Goal: Check status: Check status

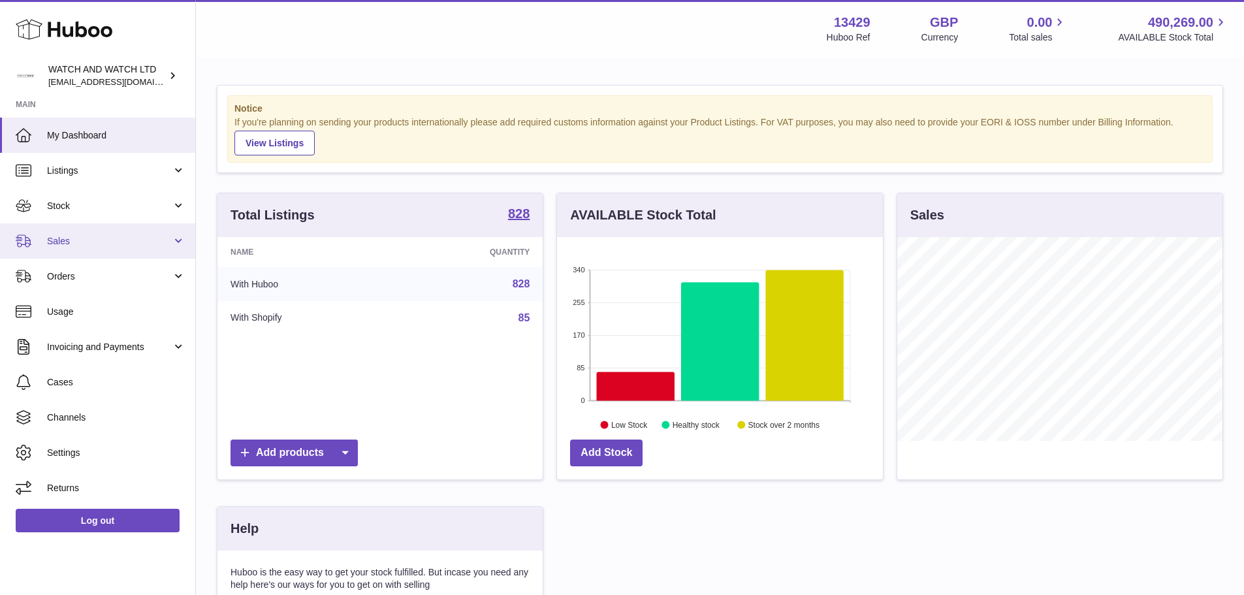
scroll to position [204, 326]
click at [58, 238] on span "Sales" at bounding box center [109, 241] width 125 height 12
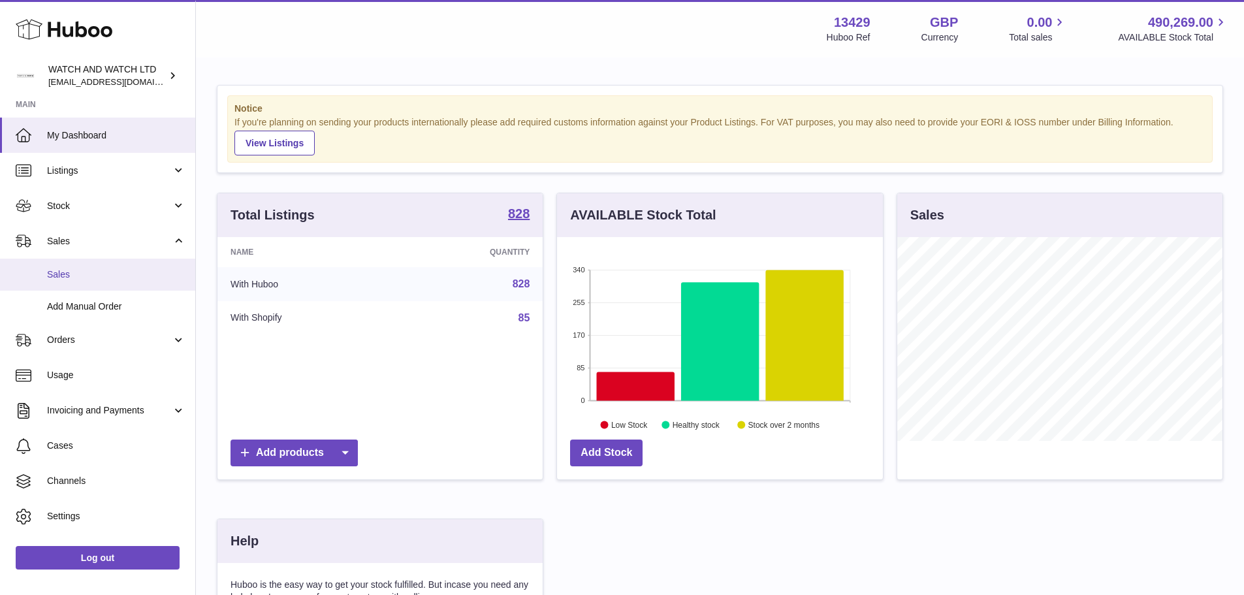
click at [82, 266] on link "Sales" at bounding box center [97, 275] width 195 height 32
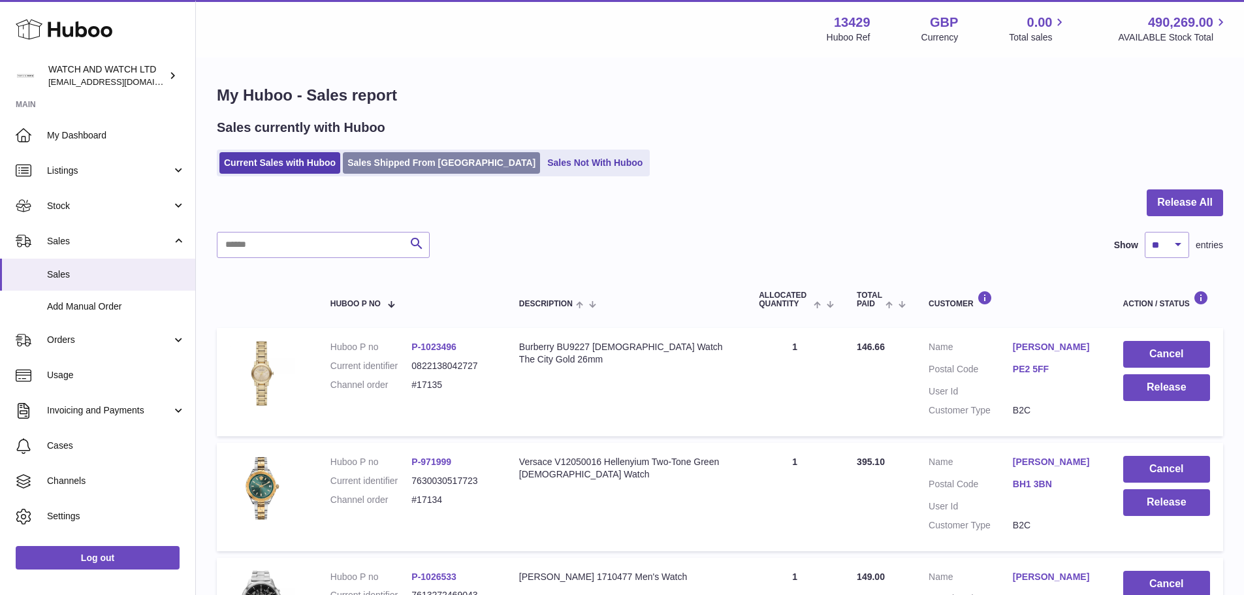
click at [406, 163] on link "Sales Shipped From [GEOGRAPHIC_DATA]" at bounding box center [441, 163] width 197 height 22
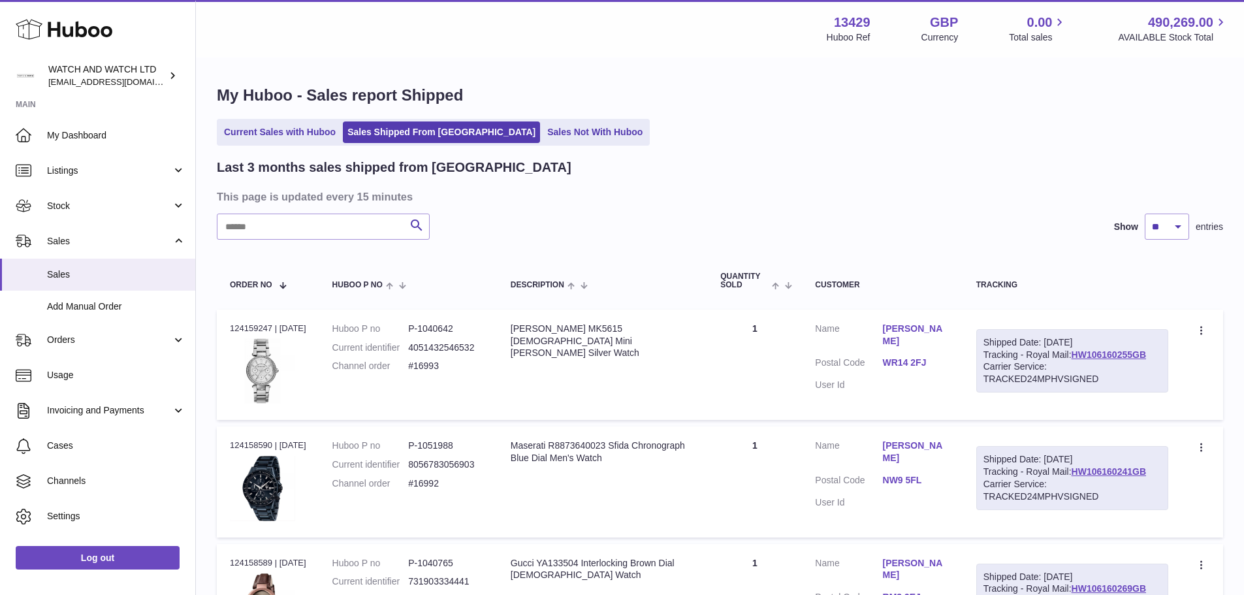
click at [320, 224] on input "text" at bounding box center [323, 227] width 213 height 26
paste input "**********"
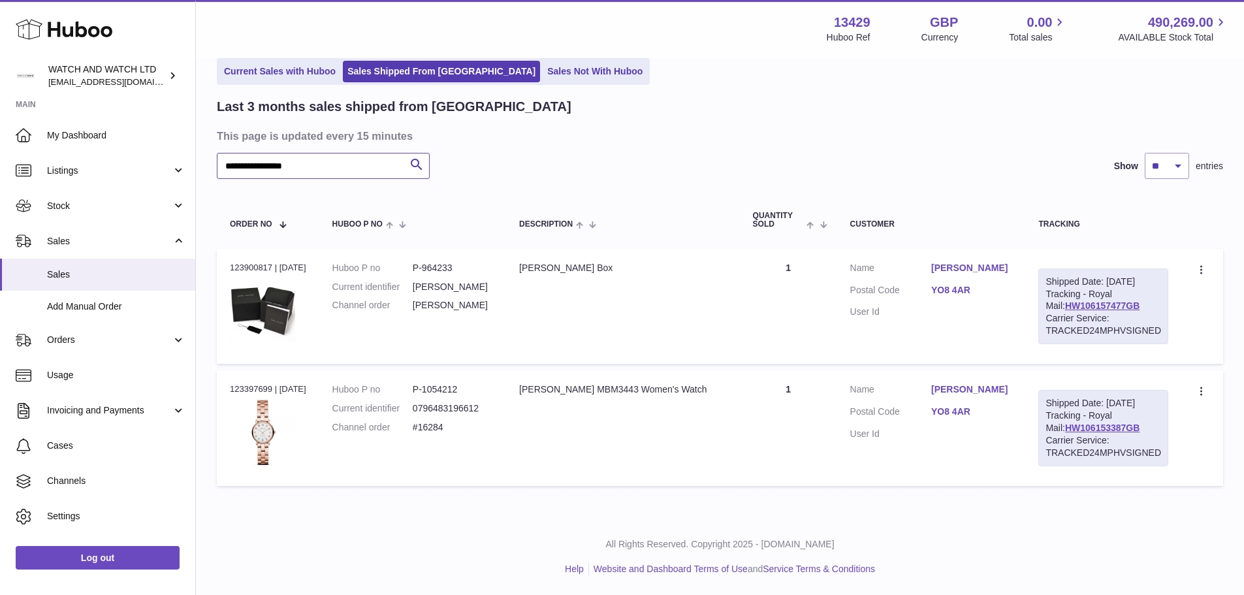
scroll to position [86, 0]
type input "**********"
click at [1081, 284] on div "Shipped Date: [DATE] Tracking - Royal Mail: HW106157477GB Carrier Service: TRAC…" at bounding box center [1104, 306] width 130 height 76
click at [1082, 300] on link "HW106157477GB" at bounding box center [1102, 305] width 74 height 10
drag, startPoint x: 941, startPoint y: 420, endPoint x: 976, endPoint y: 419, distance: 34.6
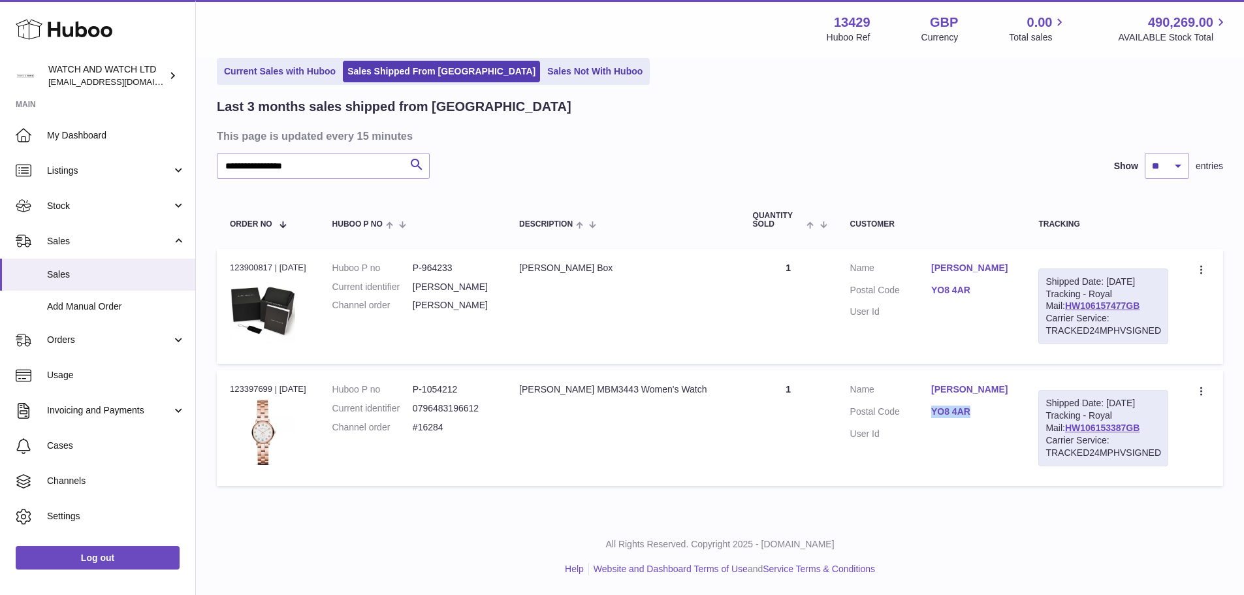
click at [976, 419] on dd "YO8 4AR" at bounding box center [971, 414] width 81 height 16
copy link "YO8 4AR"
click at [701, 383] on div "[PERSON_NAME] MBM3443 Women's Watch" at bounding box center [622, 389] width 207 height 12
drag, startPoint x: 708, startPoint y: 372, endPoint x: 320, endPoint y: 402, distance: 389.1
click at [577, 381] on td "Description [PERSON_NAME] MBM3443 Women's Watch" at bounding box center [622, 427] width 233 height 115
